Goal: Task Accomplishment & Management: Complete application form

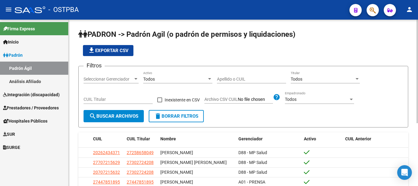
click at [137, 76] on div at bounding box center [136, 78] width 6 height 5
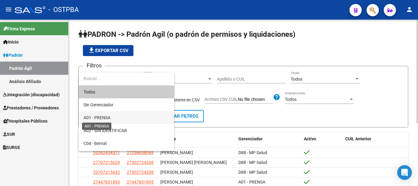
drag, startPoint x: 104, startPoint y: 115, endPoint x: 117, endPoint y: 113, distance: 13.9
click at [104, 115] on span "A01 - PRENSA" at bounding box center [96, 117] width 27 height 5
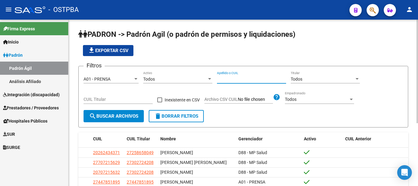
click at [230, 80] on input "Apellido o CUIL" at bounding box center [251, 78] width 69 height 5
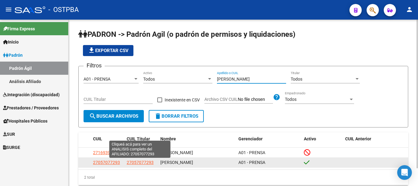
type input "[PERSON_NAME]"
click at [136, 162] on span "27057077293" at bounding box center [140, 162] width 27 height 5
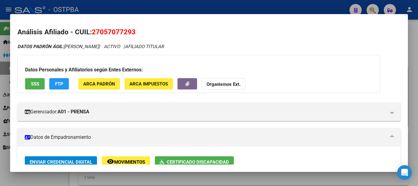
click at [175, 160] on span "Certificado Discapacidad" at bounding box center [198, 162] width 62 height 6
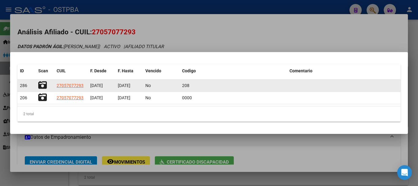
click at [42, 82] on icon at bounding box center [42, 85] width 9 height 9
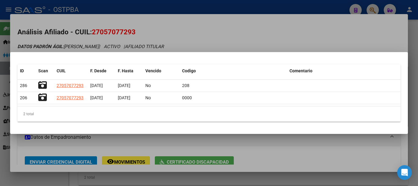
click at [254, 151] on div at bounding box center [209, 93] width 418 height 186
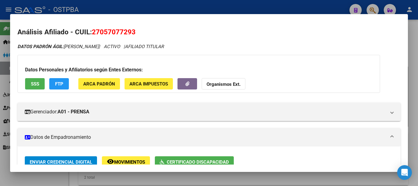
scroll to position [3, 0]
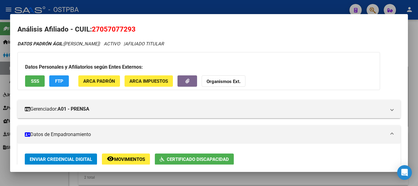
click at [254, 179] on div at bounding box center [209, 93] width 418 height 186
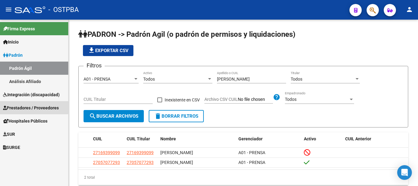
click at [27, 106] on span "Prestadores / Proveedores" at bounding box center [31, 107] width 56 height 7
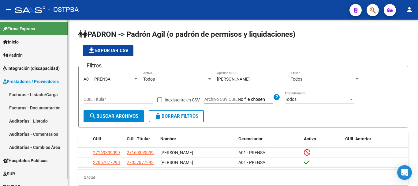
click at [22, 121] on link "Auditorías - Listado" at bounding box center [34, 120] width 68 height 13
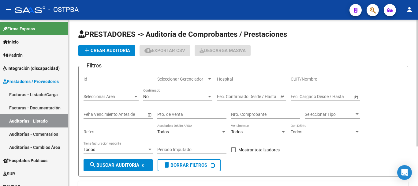
click at [105, 50] on span "add Crear Auditoría" at bounding box center [106, 51] width 47 height 6
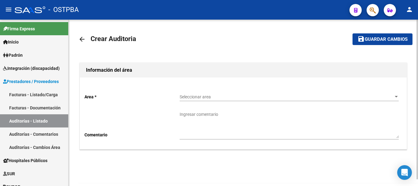
click at [395, 96] on div at bounding box center [395, 97] width 3 height 2
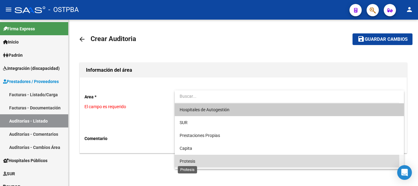
click at [180, 161] on span "Protesis" at bounding box center [188, 160] width 16 height 5
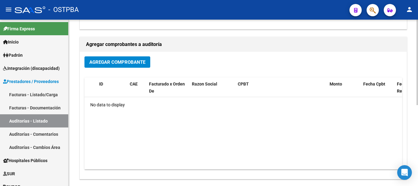
scroll to position [122, 0]
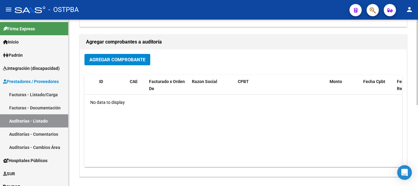
click at [112, 59] on span "Agregar Comprobante" at bounding box center [117, 60] width 56 height 6
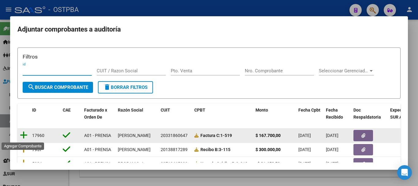
click at [23, 135] on icon at bounding box center [24, 135] width 8 height 9
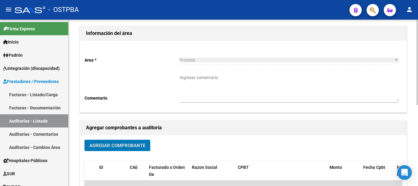
scroll to position [0, 0]
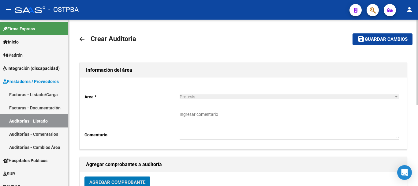
click at [379, 39] on span "Guardar cambios" at bounding box center [386, 40] width 43 height 6
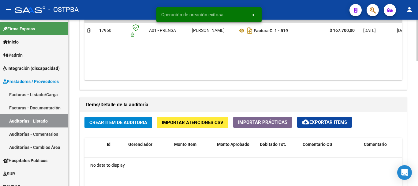
scroll to position [367, 0]
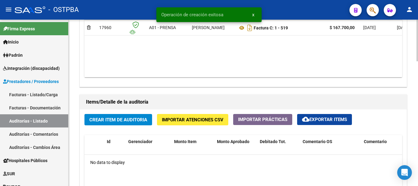
click at [112, 120] on span "Crear Item de Auditoria" at bounding box center [118, 120] width 58 height 6
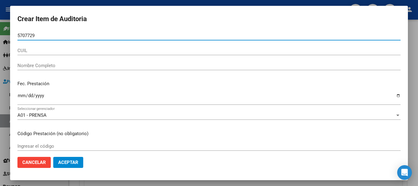
type input "5707729"
click at [30, 48] on input "CUIL" at bounding box center [208, 51] width 383 height 6
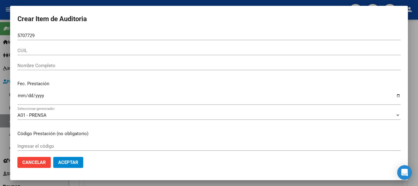
click at [287, 45] on div "5707729 Nro Documento" at bounding box center [208, 38] width 383 height 15
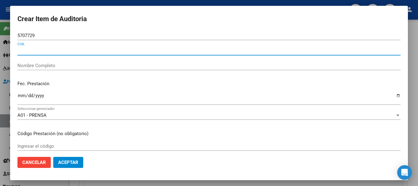
click at [31, 50] on input "CUIL" at bounding box center [208, 51] width 383 height 6
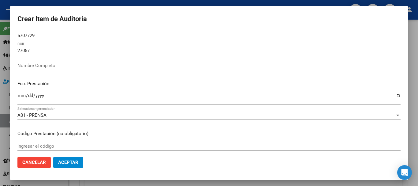
click at [270, 50] on input "27057" at bounding box center [208, 51] width 383 height 6
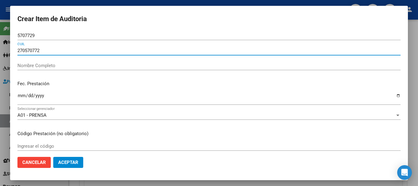
type input "2705707729"
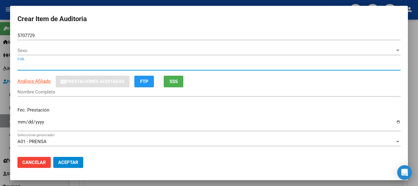
type input "05707729"
type input "27057077293"
type input "[PERSON_NAME]"
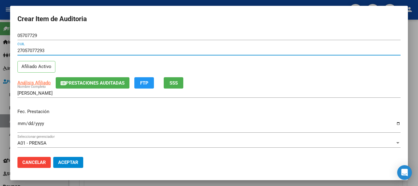
type input "27057077293"
click at [393, 122] on input "Ingresar la fecha" at bounding box center [208, 126] width 383 height 10
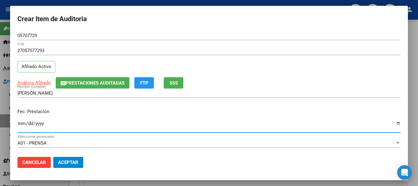
type input "[DATE]"
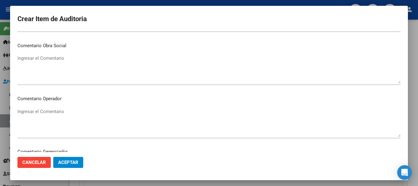
scroll to position [275, 0]
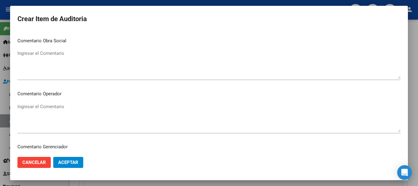
click at [24, 107] on textarea "Ingresar el Comentario" at bounding box center [208, 117] width 383 height 29
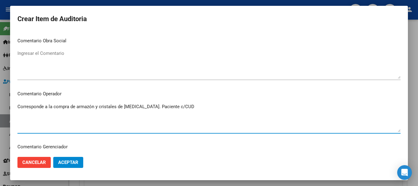
click at [189, 105] on textarea "Corresponde a la compra de armazón y cristales de [MEDICAL_DATA]. Paciente c/CUD" at bounding box center [208, 117] width 383 height 29
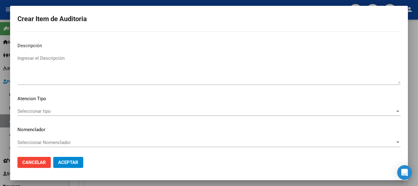
scroll to position [430, 0]
type textarea "Corresponde a la compra de armazón y cristales de [MEDICAL_DATA]. Paciente c/CU…"
click at [67, 157] on button "Aceptar" at bounding box center [68, 162] width 30 height 11
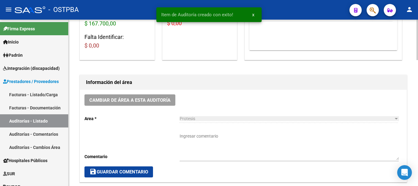
scroll to position [0, 0]
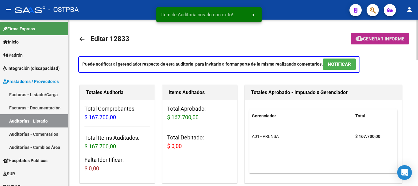
click at [374, 37] on span "Generar informe" at bounding box center [383, 39] width 41 height 6
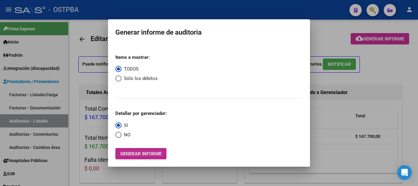
click at [138, 151] on span "Generar informe" at bounding box center [140, 154] width 41 height 6
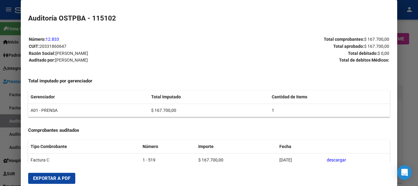
click at [52, 174] on button "Exportar a PDF" at bounding box center [51, 177] width 47 height 11
click at [406, 72] on div at bounding box center [209, 93] width 418 height 186
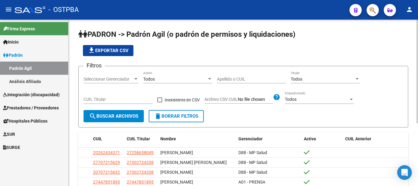
click at [135, 79] on div at bounding box center [135, 79] width 3 height 2
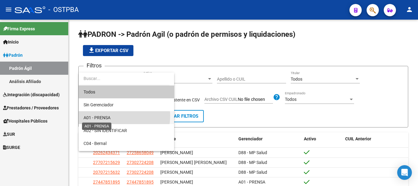
click at [106, 115] on span "A01 - PRENSA" at bounding box center [96, 117] width 27 height 5
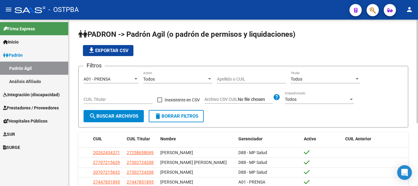
click at [235, 75] on div "Apellido o CUIL" at bounding box center [251, 77] width 69 height 12
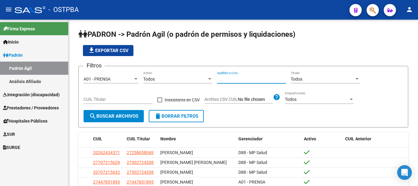
click at [22, 106] on span "Prestadores / Proveedores" at bounding box center [31, 107] width 56 height 7
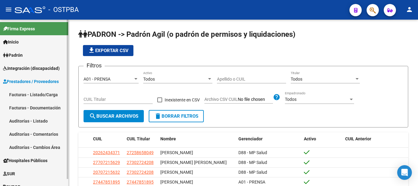
click at [18, 93] on link "Facturas - Listado/Carga" at bounding box center [34, 94] width 68 height 13
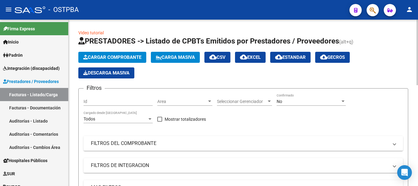
click at [123, 55] on span "Cargar Comprobante" at bounding box center [112, 57] width 58 height 6
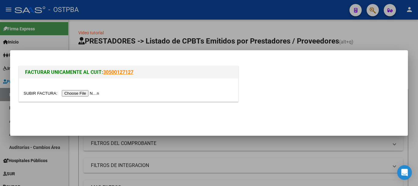
click at [80, 91] on input "file" at bounding box center [62, 93] width 77 height 6
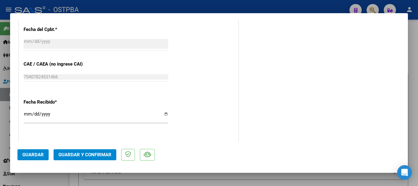
scroll to position [398, 0]
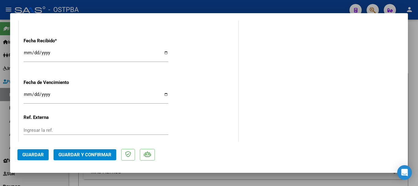
click at [162, 93] on input "Ingresar la fecha" at bounding box center [96, 97] width 145 height 10
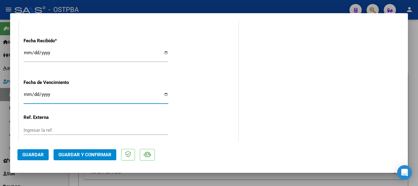
type input "2025-10-16"
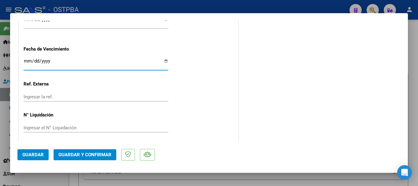
scroll to position [434, 0]
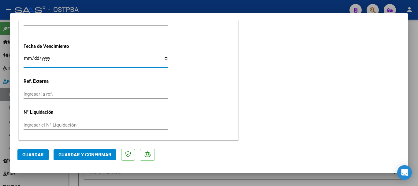
click at [91, 154] on span "Guardar y Confirmar" at bounding box center [84, 155] width 53 height 6
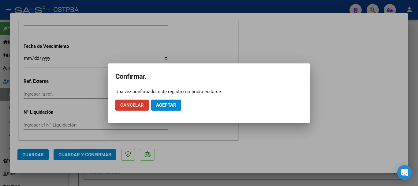
click at [163, 102] on button "Aceptar" at bounding box center [166, 104] width 30 height 11
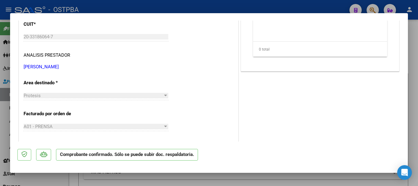
scroll to position [0, 0]
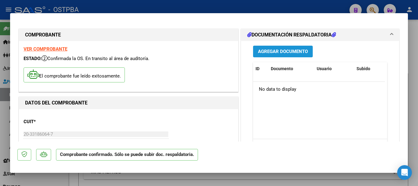
click at [278, 50] on span "Agregar Documento" at bounding box center [283, 52] width 50 height 6
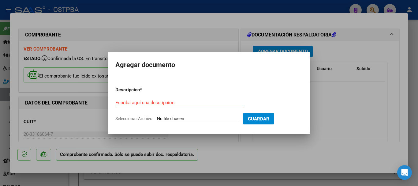
click at [136, 102] on input "Escriba aquí una descripcion" at bounding box center [179, 103] width 129 height 6
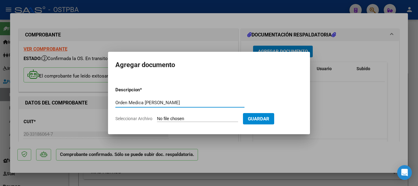
type input "Orden Medica Celano"
click at [176, 117] on input "Seleccionar Archivo" at bounding box center [197, 119] width 81 height 6
type input "C:\fakepath\Orden Medica Celano_20251008_0001.pdf"
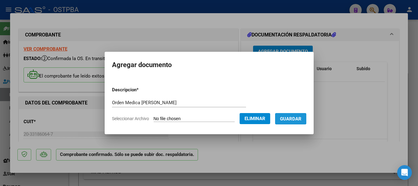
click at [295, 116] on span "Guardar" at bounding box center [290, 119] width 21 height 6
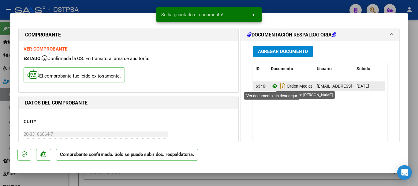
click at [272, 85] on icon at bounding box center [275, 85] width 8 height 7
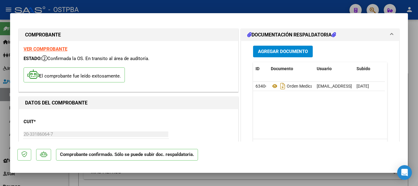
click at [274, 49] on span "Agregar Documento" at bounding box center [283, 52] width 50 height 6
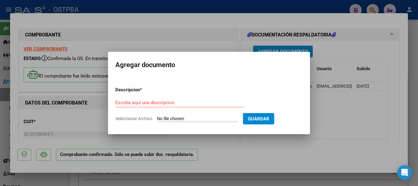
click at [135, 104] on input "Escriba aquí una descripcion" at bounding box center [179, 103] width 129 height 6
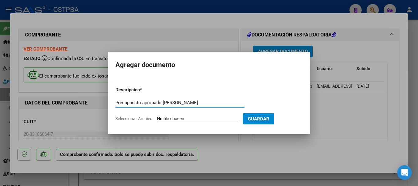
type input "Presupuesto aprobado Celano"
click at [170, 118] on input "Seleccionar Archivo" at bounding box center [197, 119] width 81 height 6
type input "C:\fakepath\Presupuesto aprobado Celano_20251008_0001.pdf"
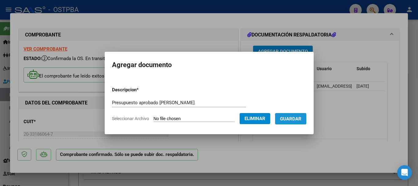
click at [300, 118] on span "Guardar" at bounding box center [290, 119] width 21 height 6
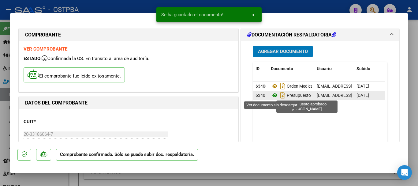
click at [272, 94] on icon at bounding box center [275, 94] width 8 height 7
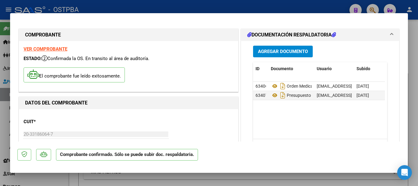
click at [278, 52] on span "Agregar Documento" at bounding box center [283, 52] width 50 height 6
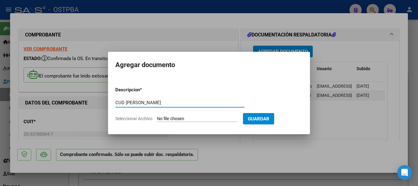
type input "CUD Celano"
click at [162, 120] on input "Seleccionar Archivo" at bounding box center [197, 119] width 81 height 6
type input "C:\fakepath\CUD Celano.pdf"
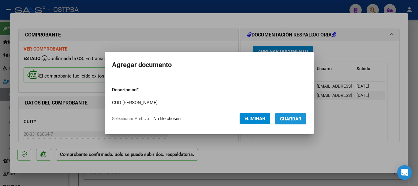
click at [293, 116] on span "Guardar" at bounding box center [290, 119] width 21 height 6
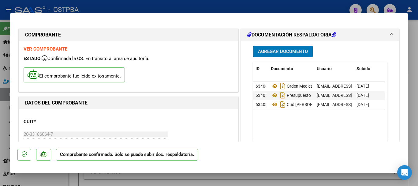
click at [283, 48] on button "Agregar Documento" at bounding box center [283, 51] width 60 height 11
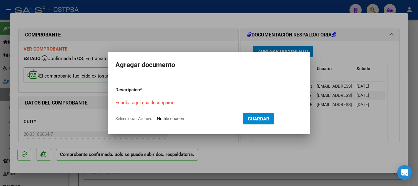
click at [123, 102] on input "Escriba aquí una descripcion" at bounding box center [179, 103] width 129 height 6
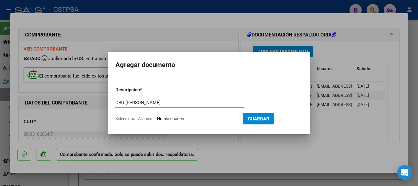
type input "CBU Celano"
click at [181, 119] on input "Seleccionar Archivo" at bounding box center [197, 119] width 81 height 6
type input "C:\fakepath\CBU Celano_20251008_0001.pdf"
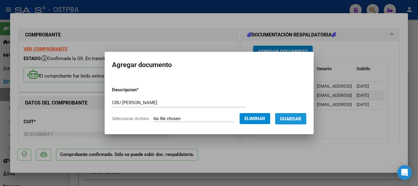
click at [297, 117] on span "Guardar" at bounding box center [290, 119] width 21 height 6
